Goal: Communication & Community: Answer question/provide support

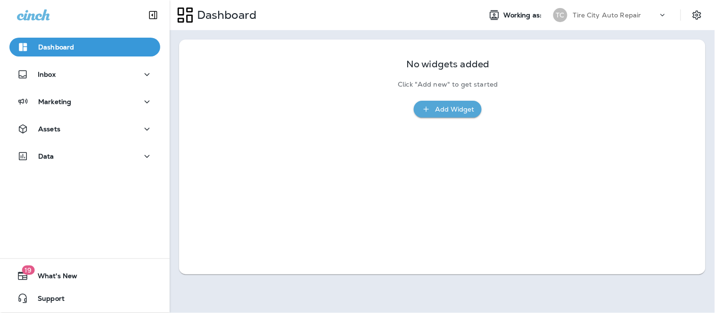
click at [27, 64] on div "Dashboard Inbox Marketing Assets Data" at bounding box center [85, 103] width 170 height 151
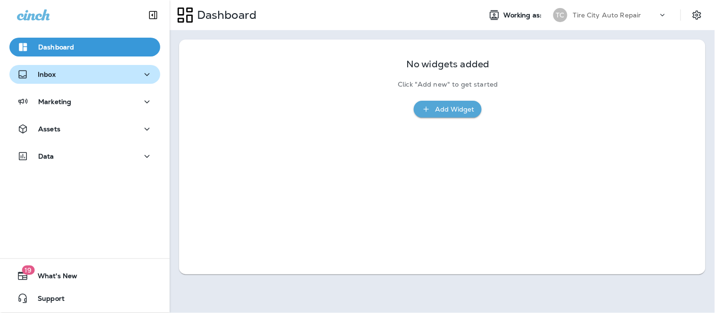
click at [87, 76] on div "Inbox" at bounding box center [85, 75] width 136 height 12
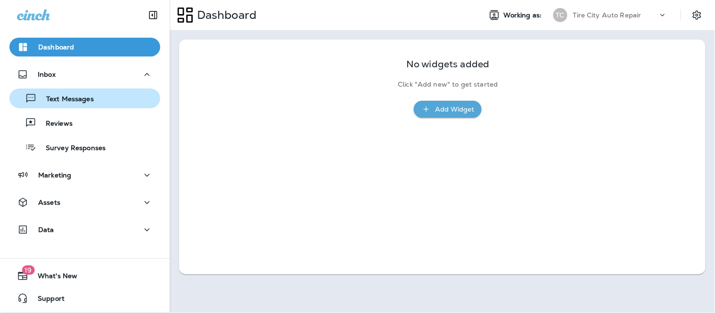
click at [92, 93] on div "Text Messages" at bounding box center [53, 98] width 81 height 14
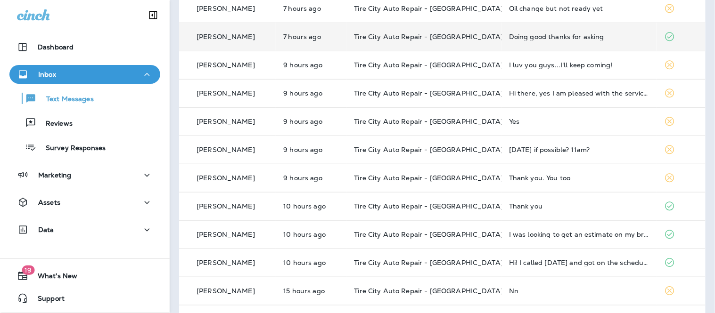
scroll to position [105, 0]
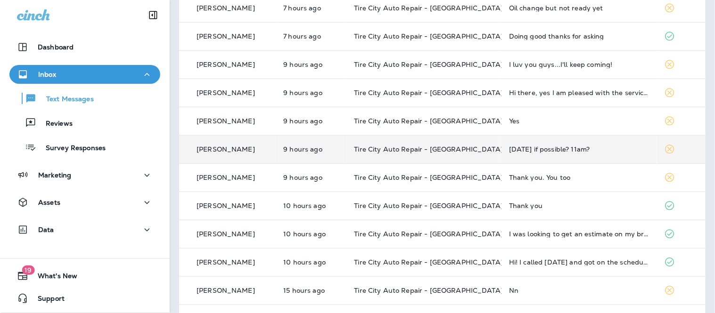
click at [475, 156] on td "Tire City Auto Repair - [GEOGRAPHIC_DATA]" at bounding box center [424, 149] width 155 height 28
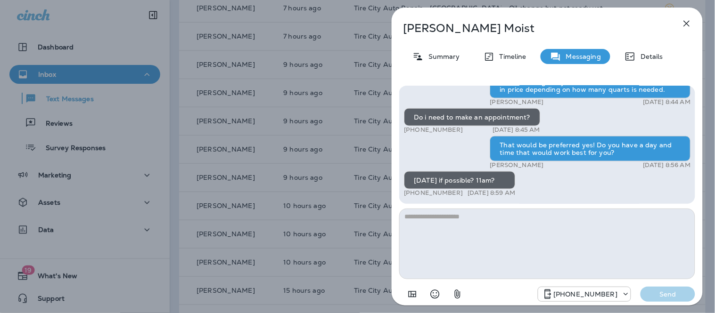
click at [470, 230] on textarea at bounding box center [547, 244] width 296 height 71
type textarea "*"
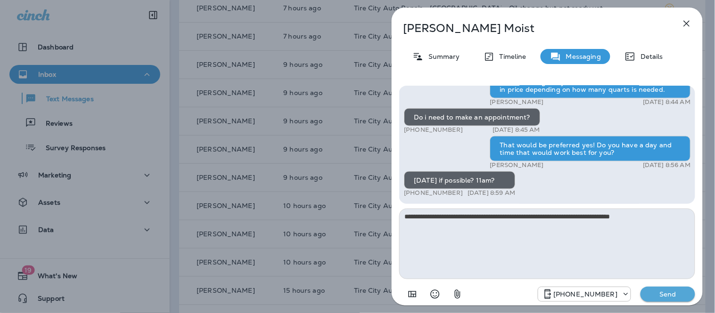
type textarea "**********"
click at [674, 288] on button "Send" at bounding box center [667, 294] width 55 height 15
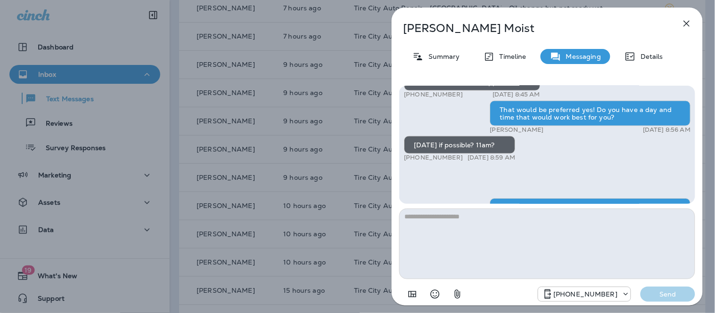
click at [690, 27] on icon "button" at bounding box center [686, 23] width 11 height 11
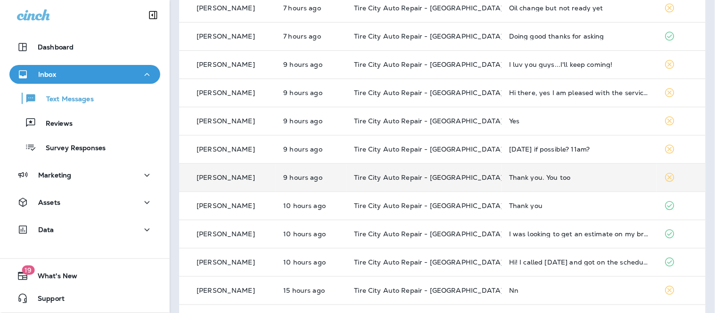
click at [613, 178] on div "Thank you. You too" at bounding box center [579, 178] width 140 height 8
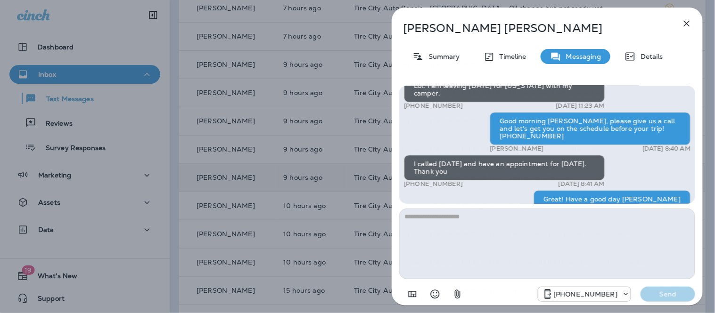
click at [459, 252] on textarea at bounding box center [547, 244] width 296 height 71
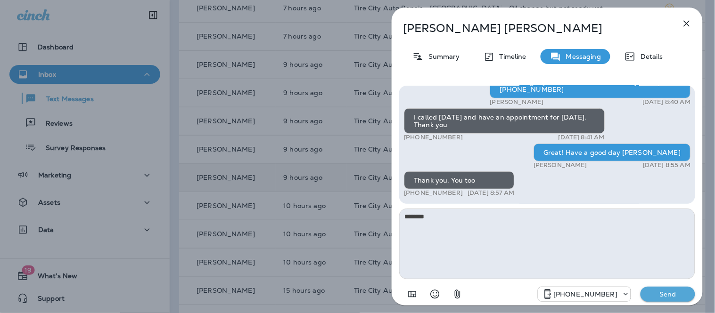
type textarea "*********"
drag, startPoint x: 478, startPoint y: 240, endPoint x: 344, endPoint y: 213, distance: 137.0
click at [344, 213] on div "[PERSON_NAME] Summary Timeline Messaging Details Hi [PERSON_NAME], It’s been a …" at bounding box center [357, 156] width 715 height 313
click at [685, 25] on icon "button" at bounding box center [686, 23] width 11 height 11
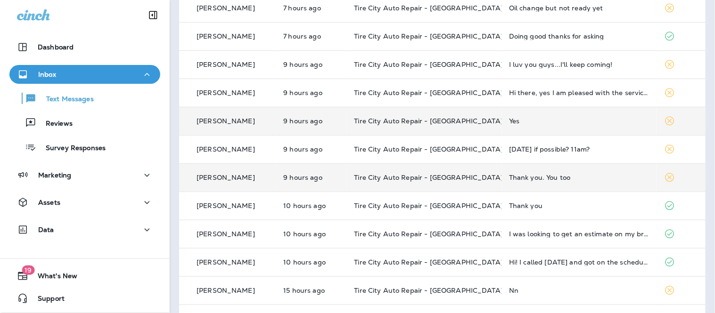
click at [567, 120] on div "Yes" at bounding box center [579, 121] width 140 height 8
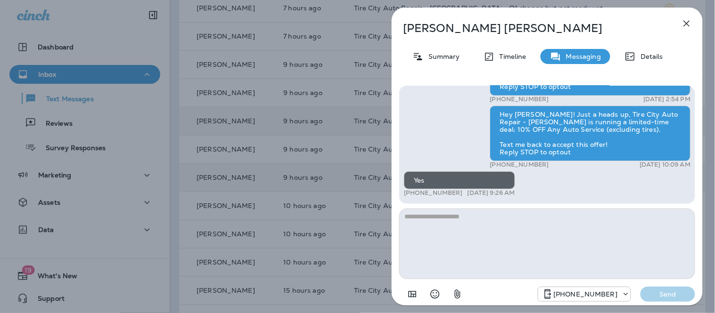
click at [514, 230] on textarea at bounding box center [547, 244] width 296 height 71
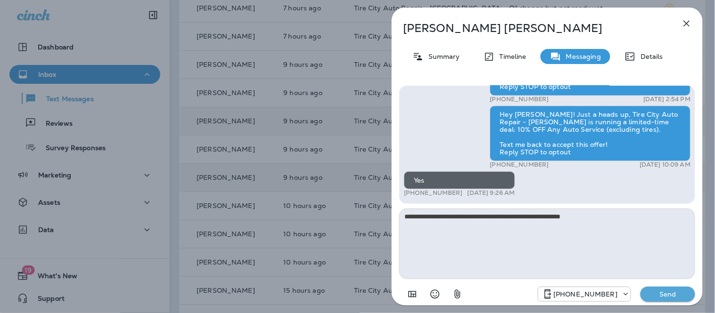
drag, startPoint x: 565, startPoint y: 213, endPoint x: 602, endPoint y: 215, distance: 37.3
click at [602, 215] on textarea "**********" at bounding box center [547, 244] width 296 height 71
type textarea "**********"
click at [670, 296] on p "Send" at bounding box center [668, 294] width 40 height 8
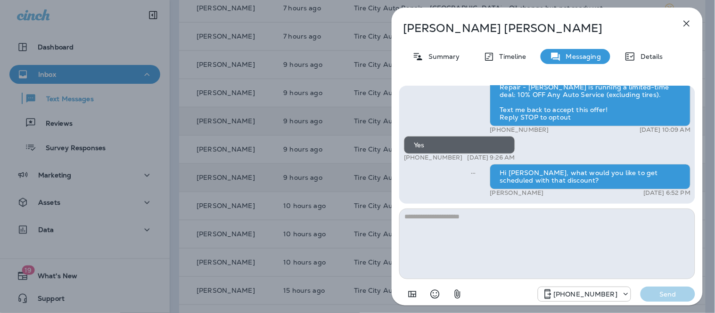
click at [685, 20] on icon "button" at bounding box center [686, 23] width 11 height 11
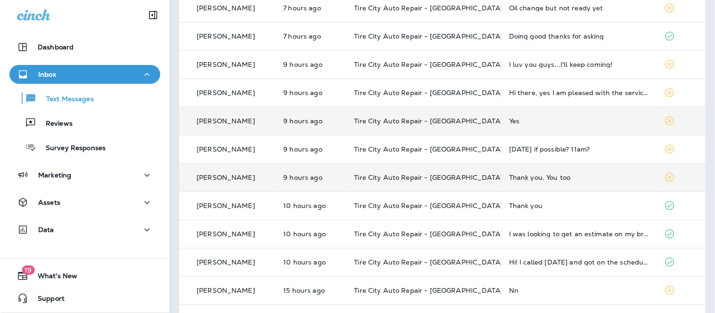
scroll to position [52, 0]
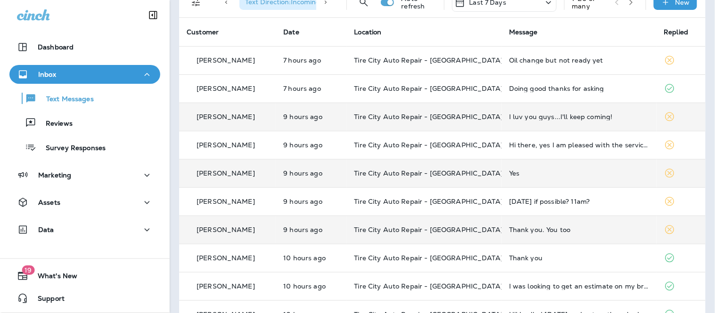
click at [592, 125] on td "I luv you guys...I'll keep coming!" at bounding box center [578, 117] width 155 height 28
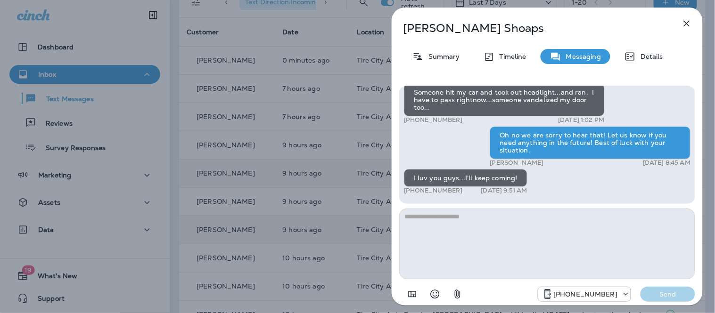
click at [481, 254] on textarea at bounding box center [547, 244] width 296 height 71
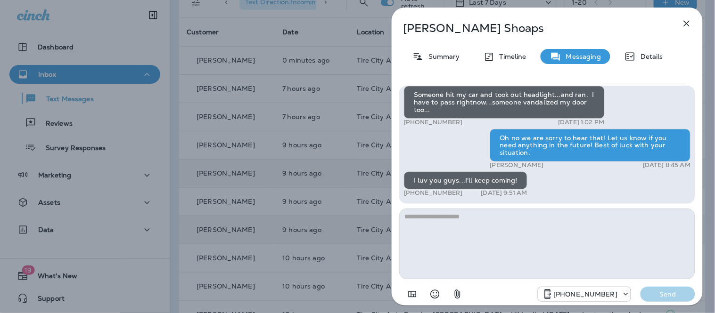
type textarea "*"
drag, startPoint x: 487, startPoint y: 242, endPoint x: 383, endPoint y: 210, distance: 109.1
click at [383, 210] on div "[PERSON_NAME] Summary Timeline Messaging Details Hey [PERSON_NAME], it’s [PERSO…" at bounding box center [547, 156] width 336 height 313
click at [683, 20] on icon "button" at bounding box center [686, 23] width 11 height 11
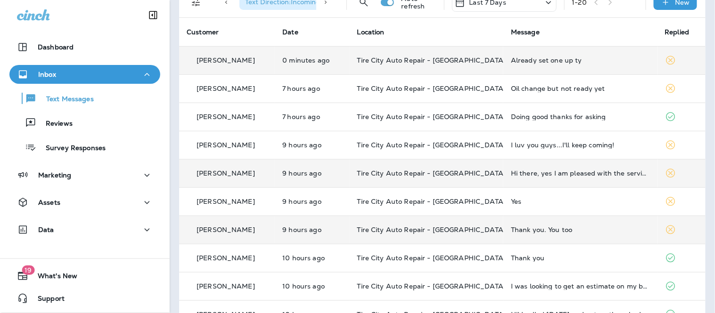
click at [628, 62] on div "Already set one up ty" at bounding box center [580, 61] width 139 height 8
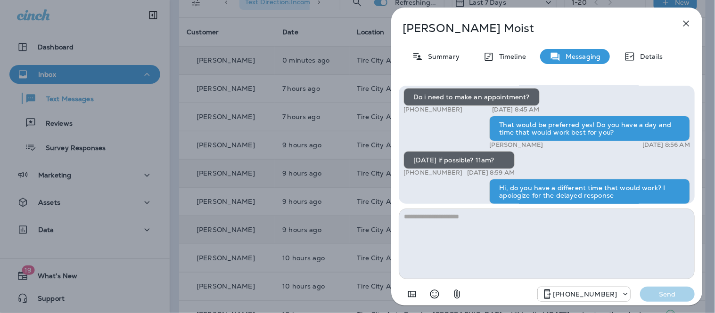
click at [456, 246] on textarea at bounding box center [547, 244] width 296 height 71
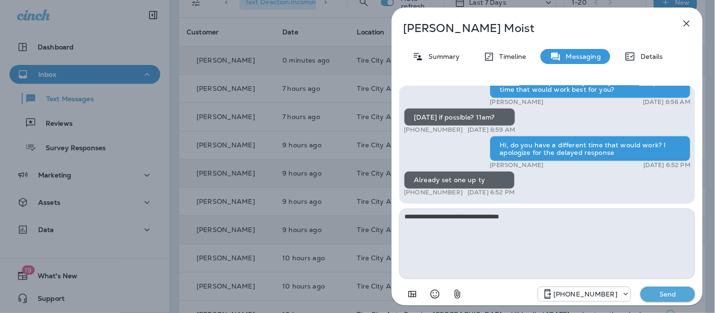
type textarea "**********"
click at [667, 293] on p "Send" at bounding box center [668, 294] width 40 height 8
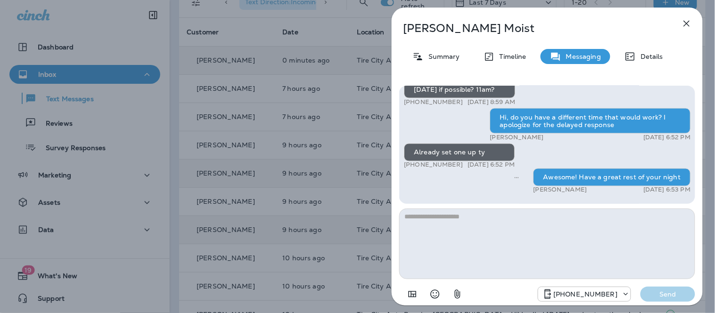
click at [689, 29] on icon "button" at bounding box center [686, 23] width 11 height 11
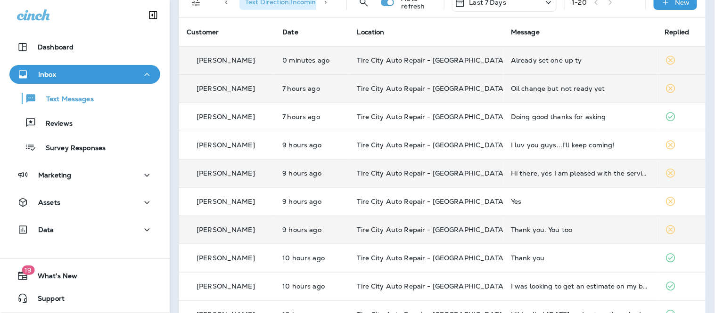
click at [602, 93] on td "Oil change but not ready yet" at bounding box center [580, 88] width 154 height 28
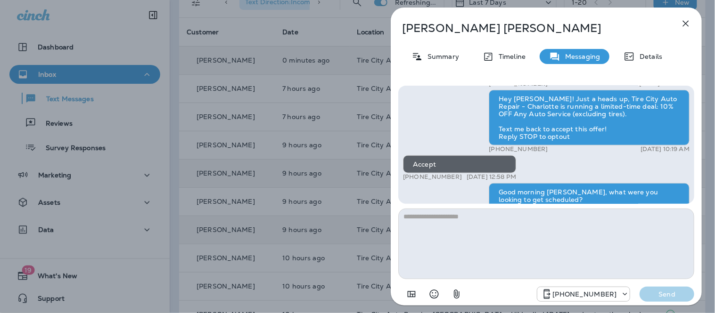
click at [493, 246] on textarea at bounding box center [546, 244] width 296 height 71
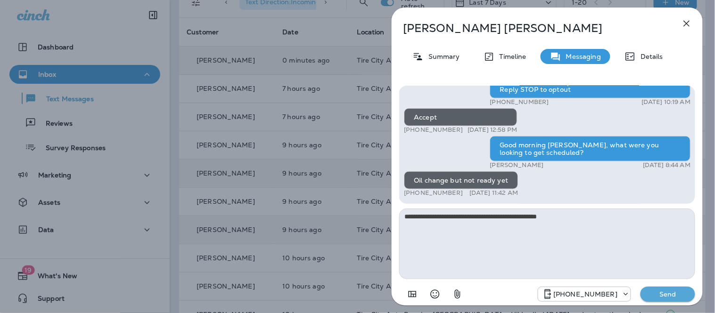
type textarea "**********"
click at [659, 290] on p "Send" at bounding box center [668, 294] width 40 height 8
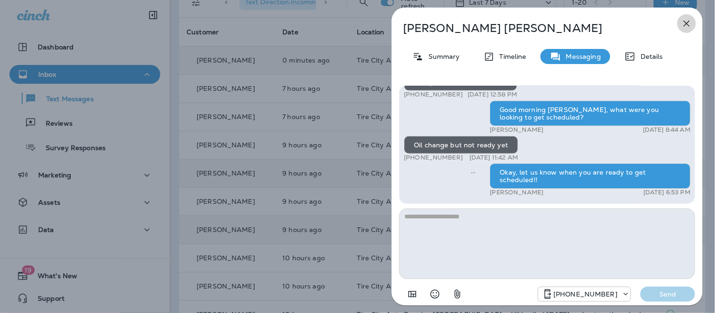
click at [690, 22] on icon "button" at bounding box center [686, 23] width 11 height 11
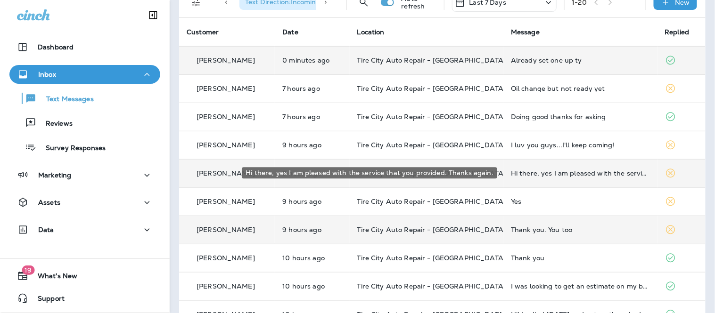
scroll to position [105, 0]
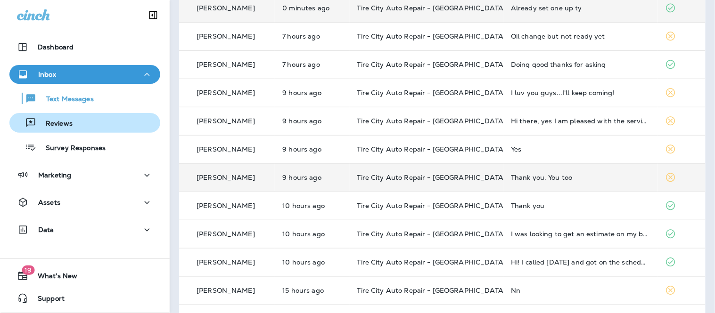
click at [68, 118] on div "Reviews" at bounding box center [42, 123] width 59 height 14
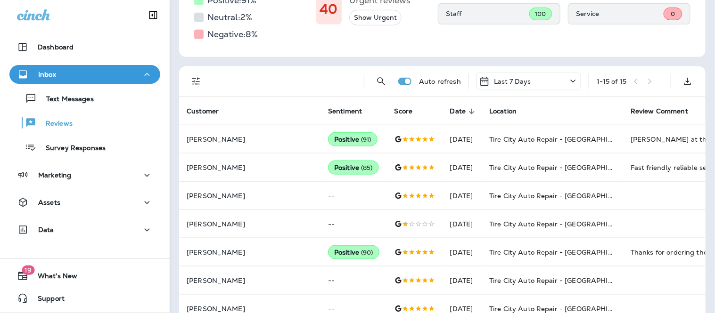
scroll to position [52, 0]
